Goal: Navigation & Orientation: Find specific page/section

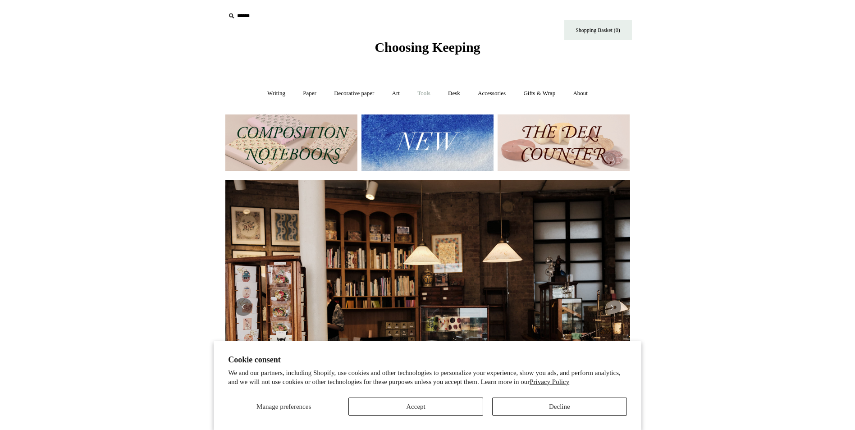
click at [429, 96] on link "Tools +" at bounding box center [423, 94] width 29 height 24
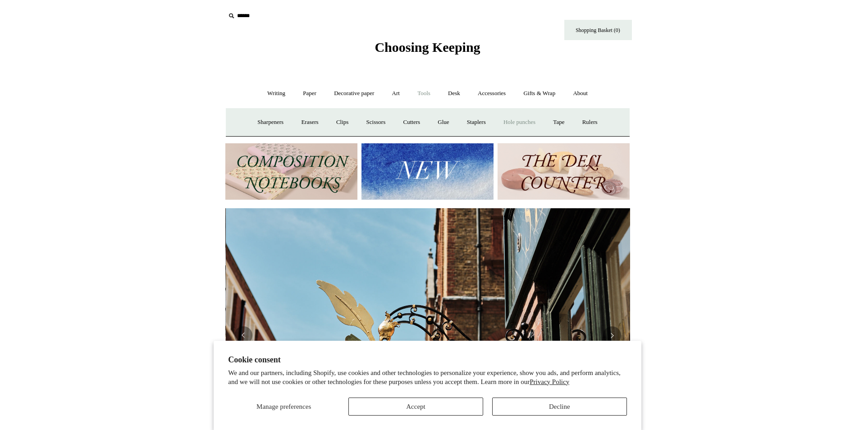
scroll to position [0, 405]
click at [490, 90] on link "Accessories +" at bounding box center [492, 94] width 44 height 24
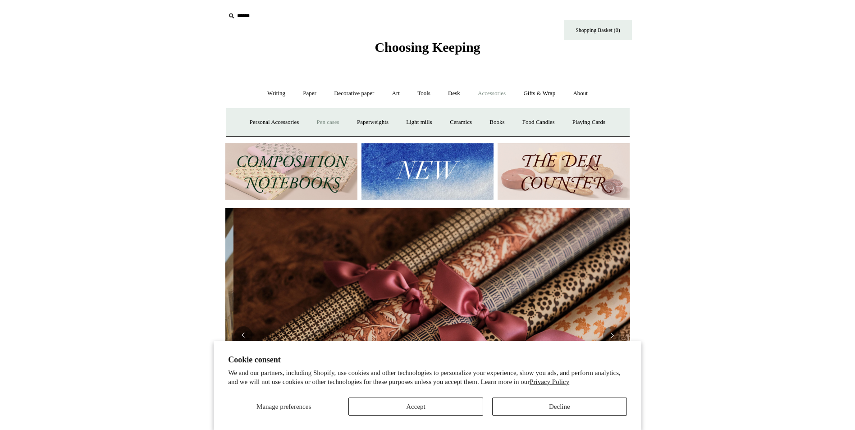
scroll to position [0, 809]
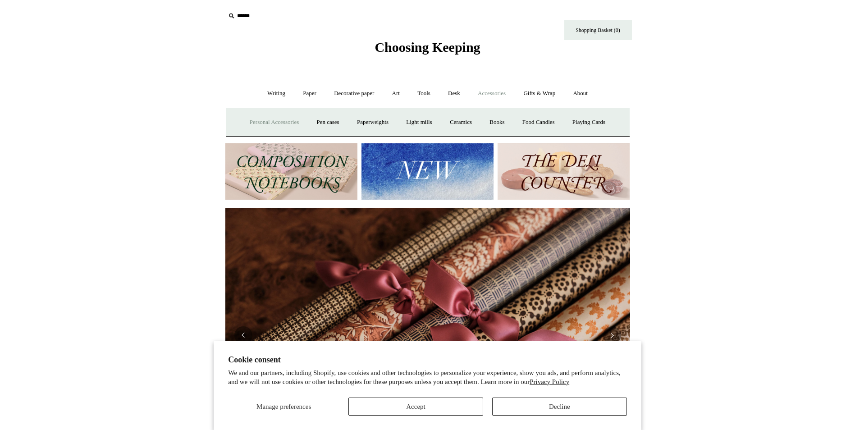
click at [260, 119] on link "Personal Accessories +" at bounding box center [274, 122] width 65 height 24
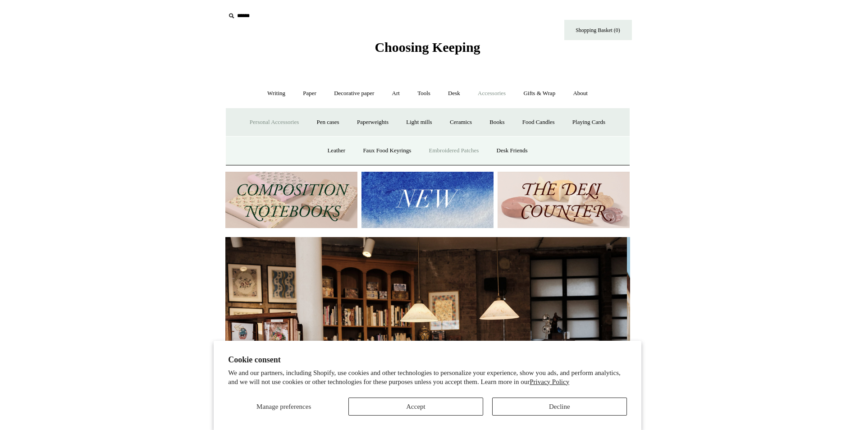
scroll to position [0, 0]
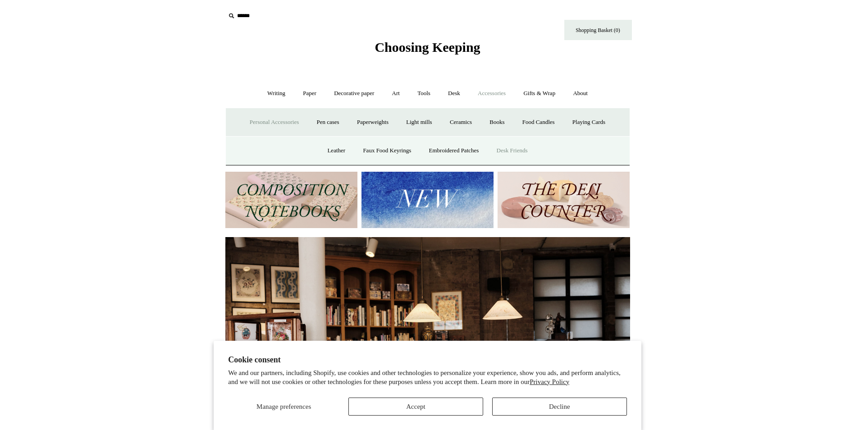
click at [521, 153] on link "Desk Friends" at bounding box center [512, 151] width 47 height 24
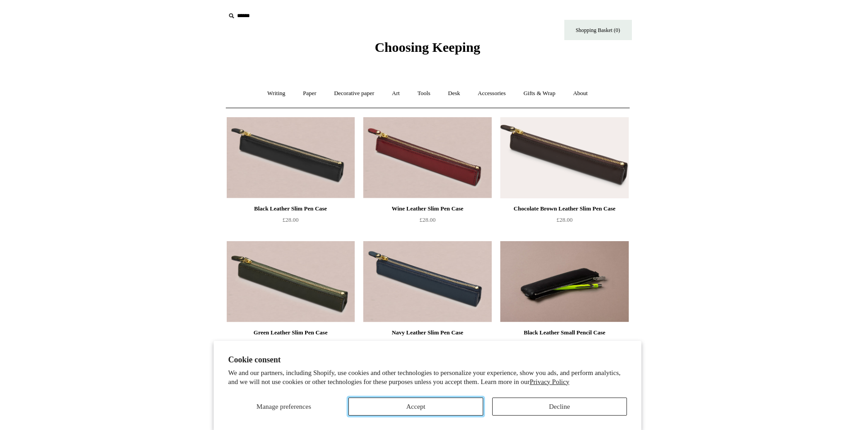
click at [442, 408] on button "Accept" at bounding box center [415, 406] width 135 height 18
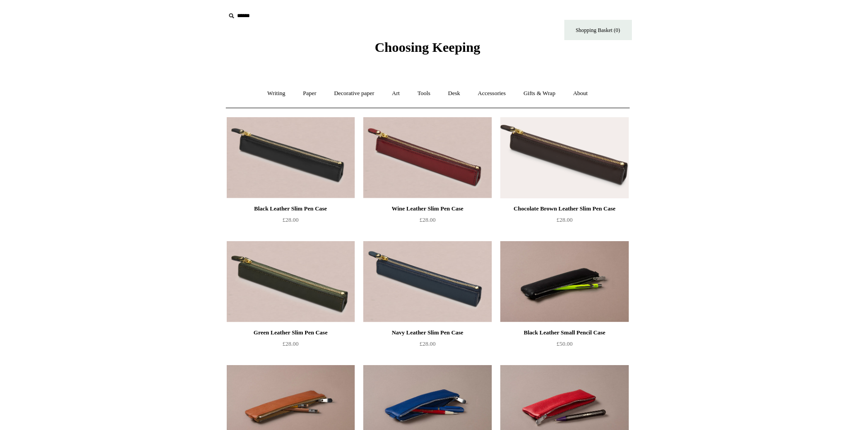
drag, startPoint x: 288, startPoint y: 273, endPoint x: 690, endPoint y: 274, distance: 401.1
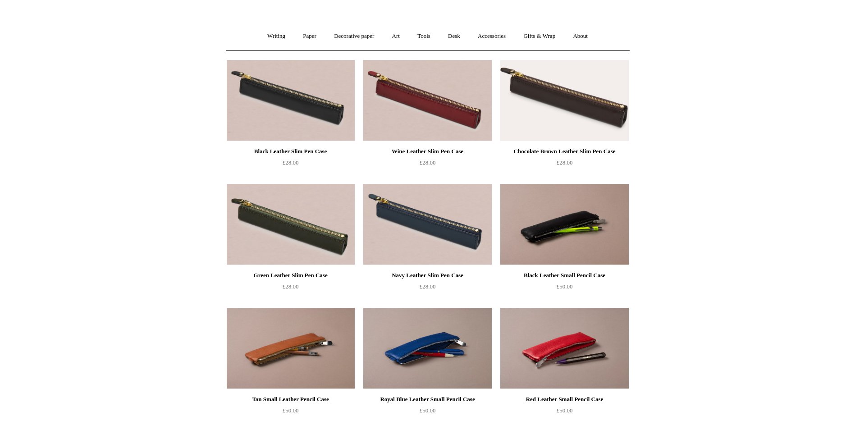
scroll to position [45, 0]
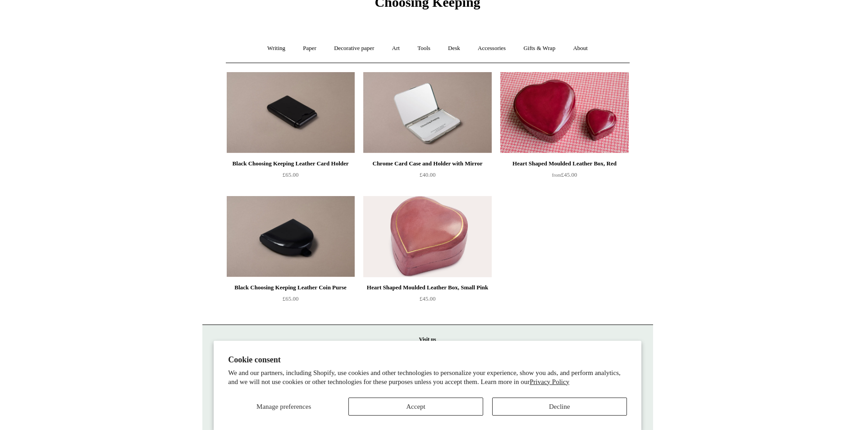
scroll to position [81, 0]
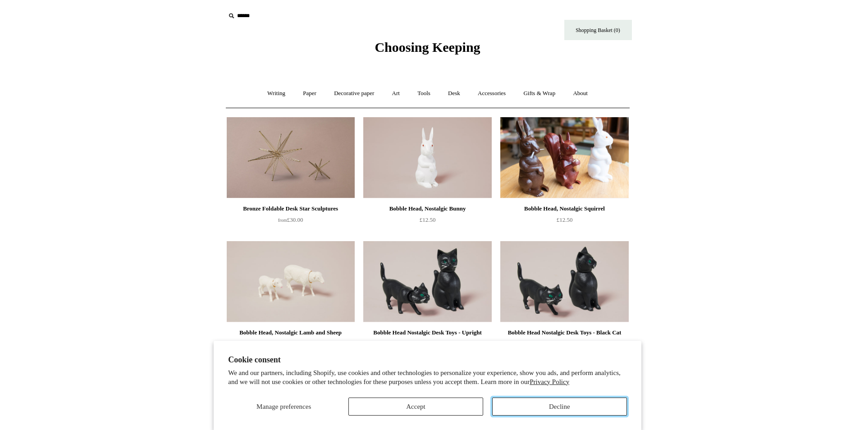
click at [518, 407] on button "Decline" at bounding box center [559, 406] width 135 height 18
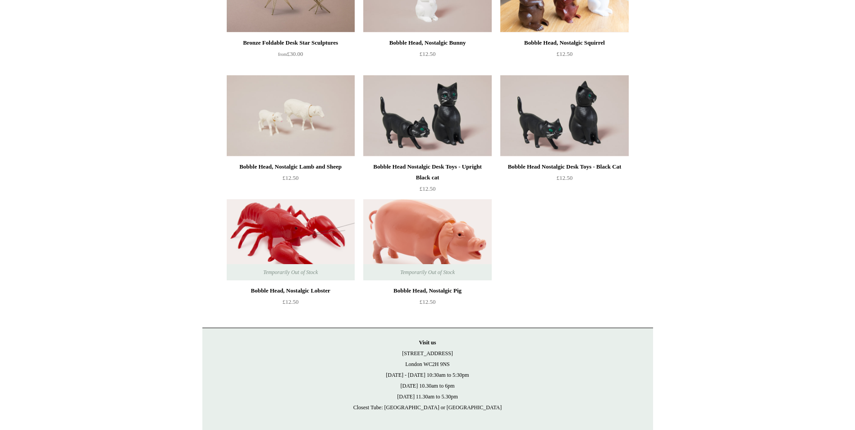
scroll to position [180, 0]
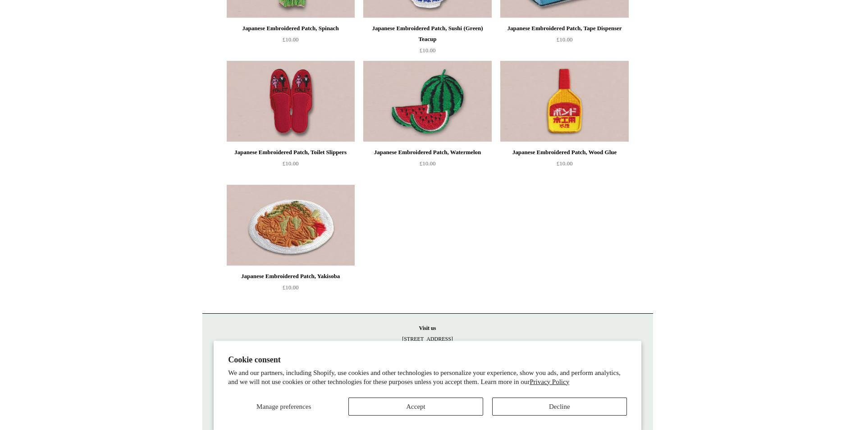
scroll to position [1072, 0]
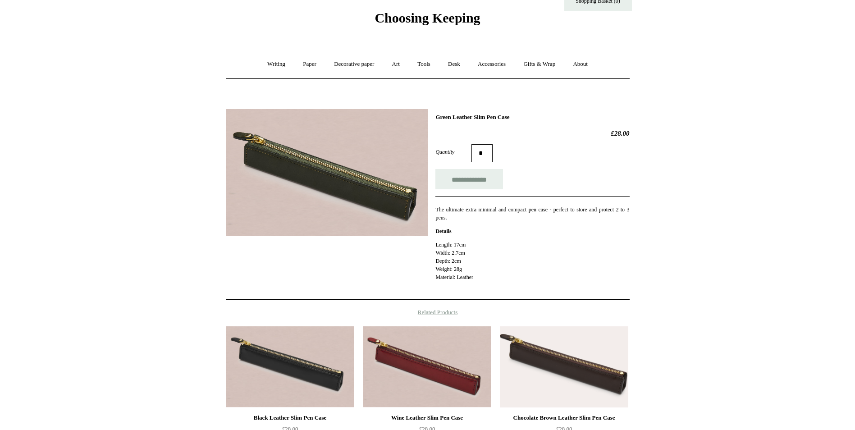
scroll to position [45, 0]
